Goal: Find specific page/section: Find specific page/section

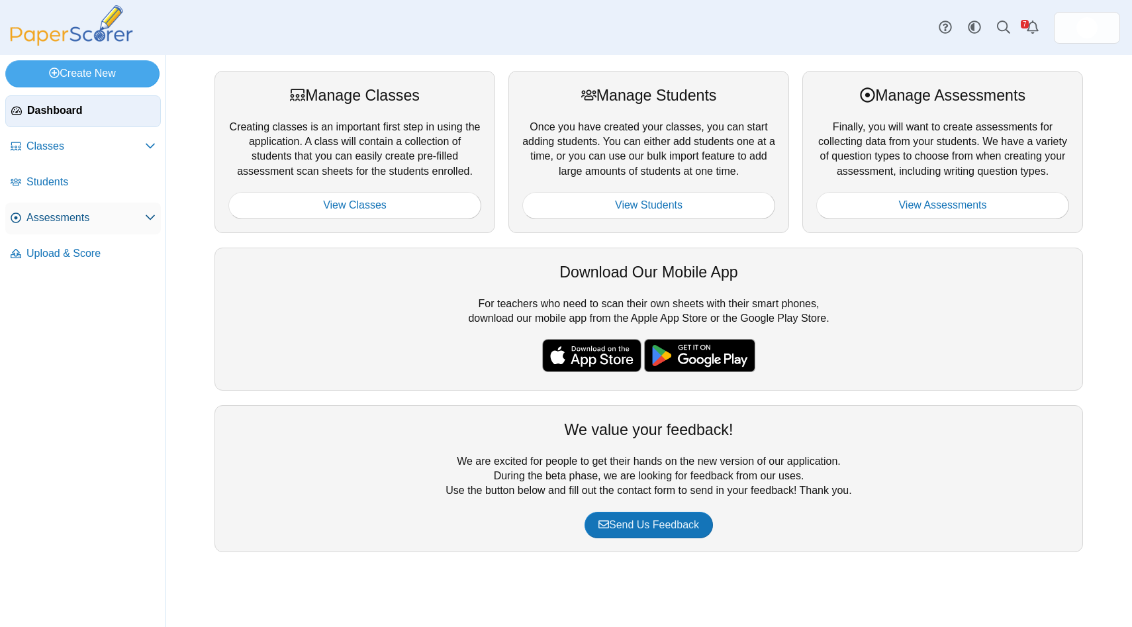
click at [64, 213] on span "Assessments" at bounding box center [85, 218] width 119 height 15
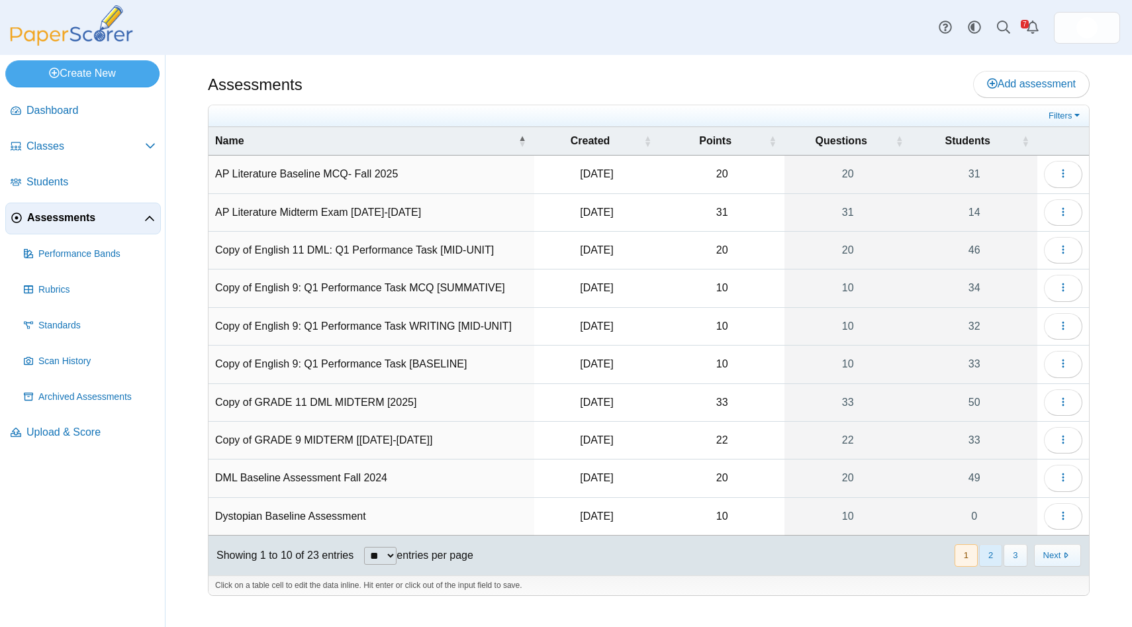
click at [985, 552] on button "2" at bounding box center [990, 555] width 23 height 22
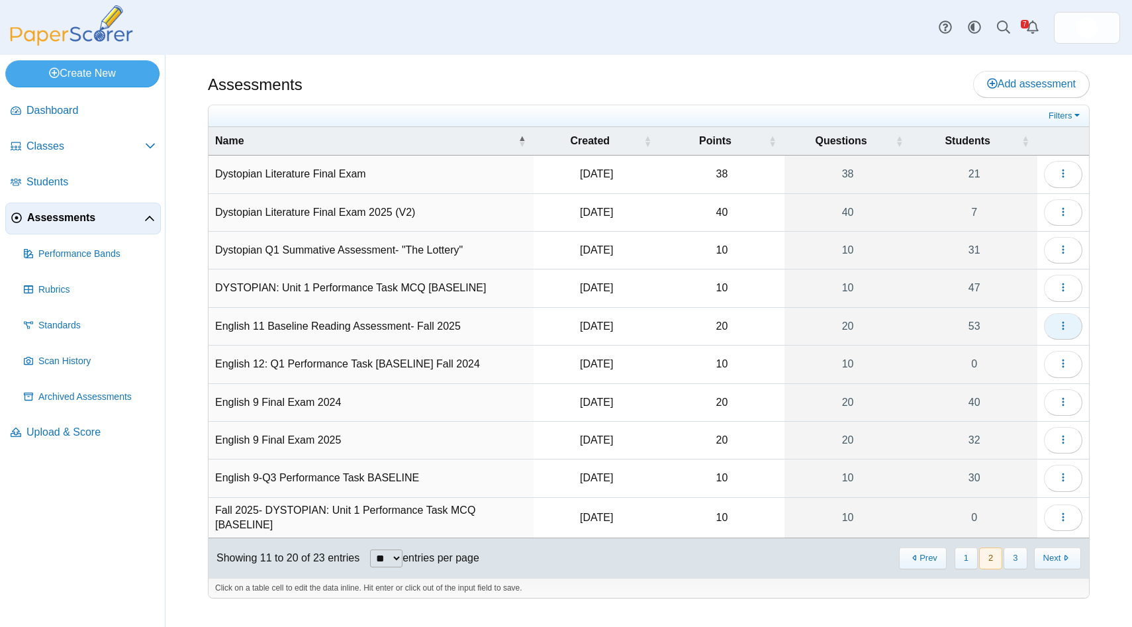
click at [1066, 324] on icon "button" at bounding box center [1063, 326] width 11 height 11
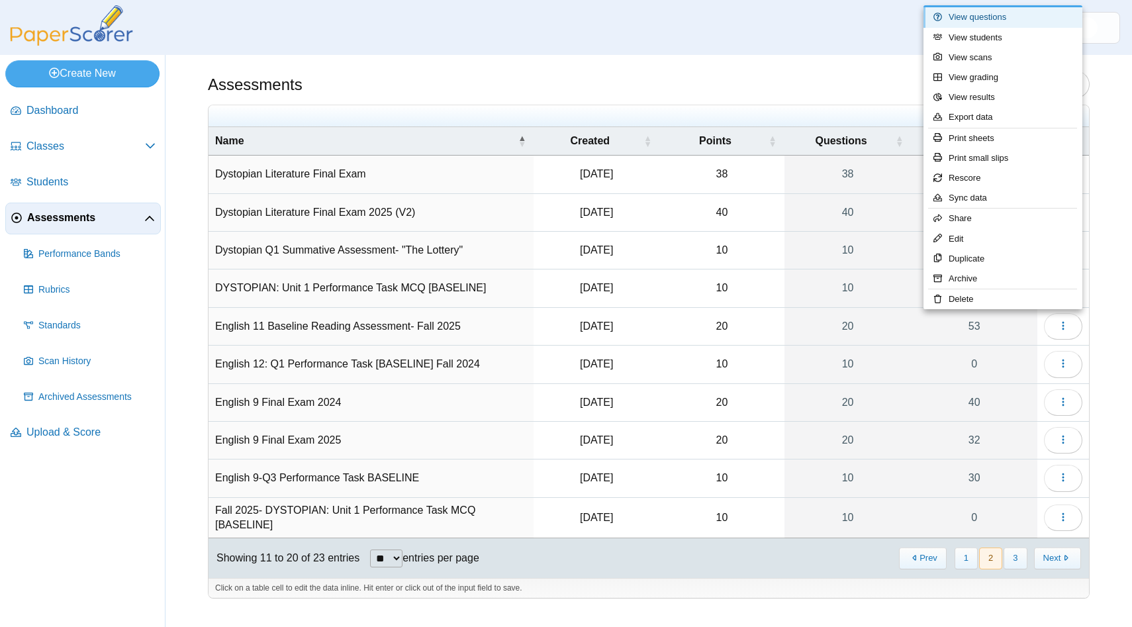
click at [1013, 21] on link "View questions" at bounding box center [1003, 17] width 159 height 20
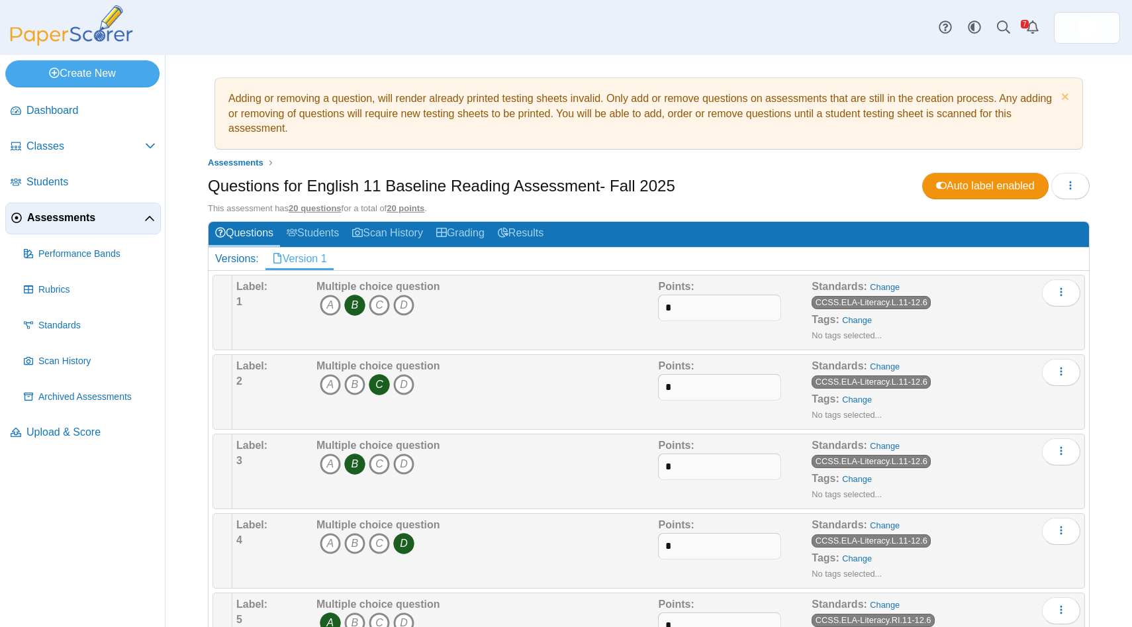
click at [587, 347] on div "Label: 1 Multiple choice question A B C D Points: *" at bounding box center [658, 312] width 853 height 75
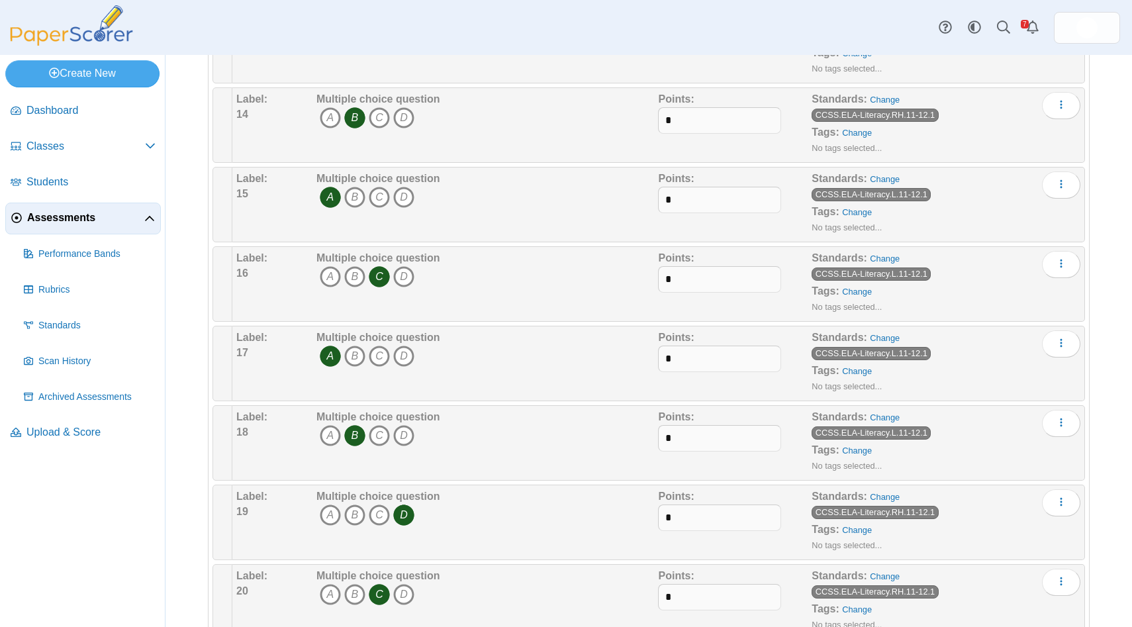
scroll to position [1229, 0]
